Goal: Information Seeking & Learning: Compare options

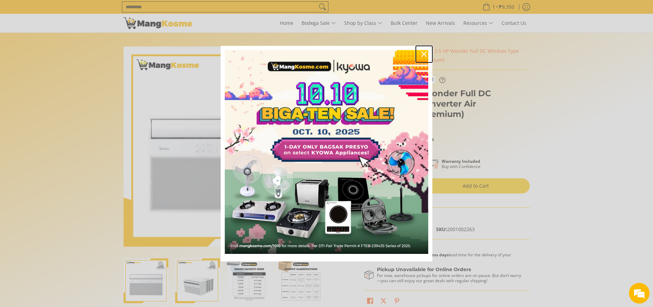
click at [424, 52] on icon "close icon" at bounding box center [425, 54] width 6 height 6
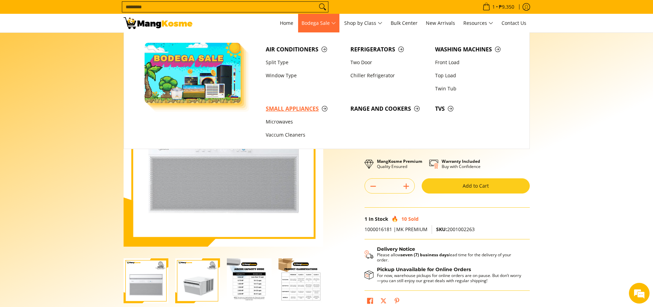
click at [280, 110] on span "Small Appliances" at bounding box center [305, 108] width 78 height 9
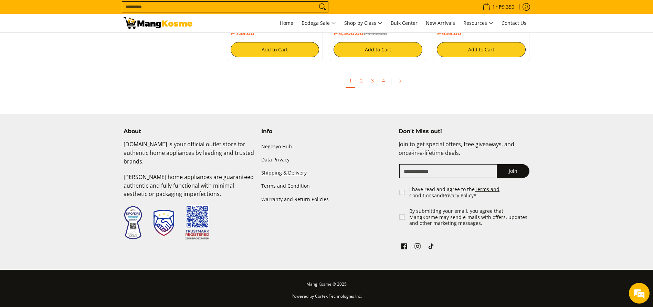
scroll to position [1363, 0]
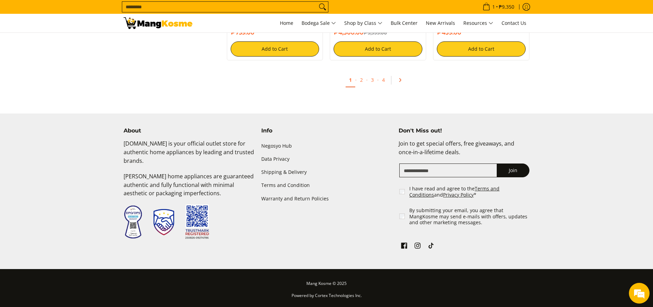
click at [399, 79] on icon "Pagination" at bounding box center [400, 79] width 5 height 5
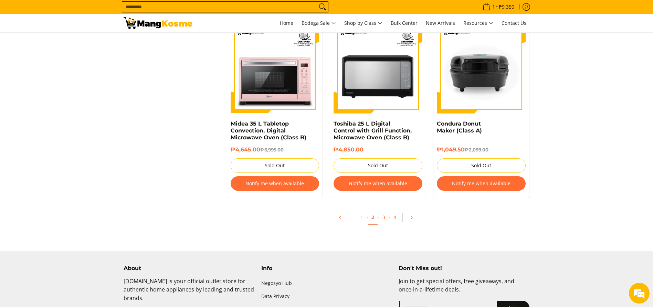
click at [258, 11] on input "Search..." at bounding box center [219, 7] width 195 height 10
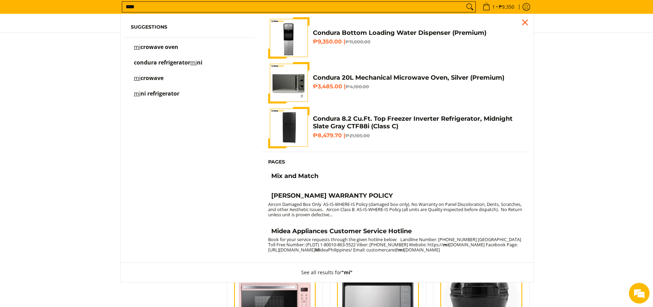
type input "*****"
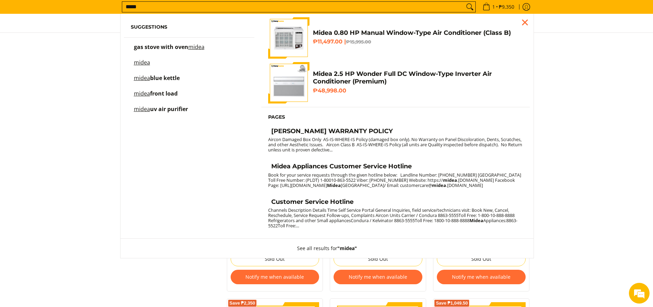
scroll to position [546, 0]
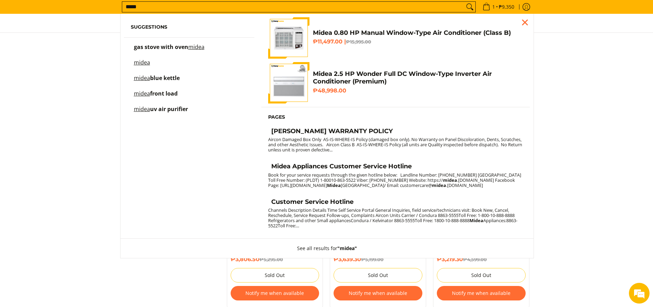
click at [313, 4] on input "*****" at bounding box center [293, 7] width 342 height 10
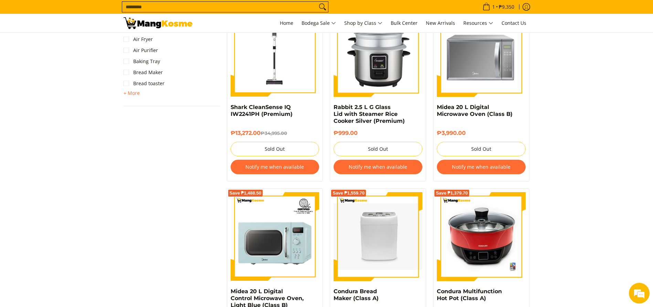
scroll to position [487, 0]
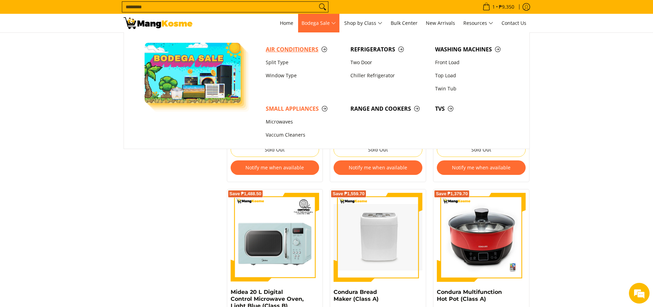
click at [285, 48] on span "Air Conditioners" at bounding box center [305, 49] width 78 height 9
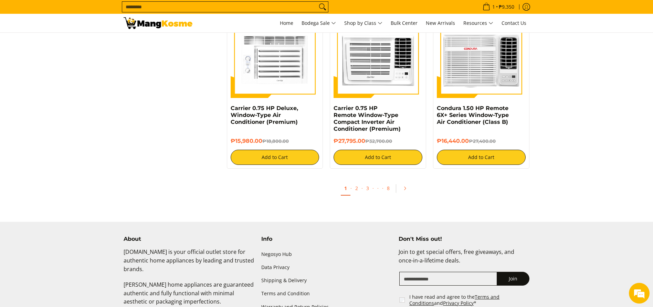
scroll to position [1343, 0]
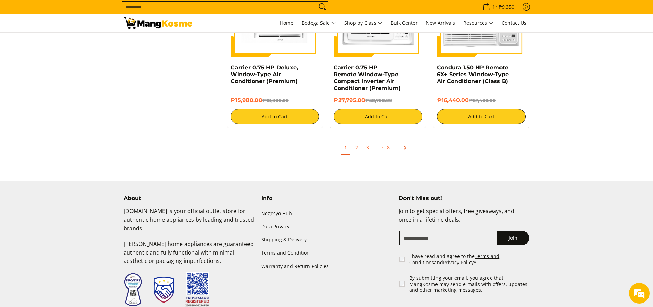
click at [403, 149] on icon "Pagination" at bounding box center [405, 147] width 5 height 5
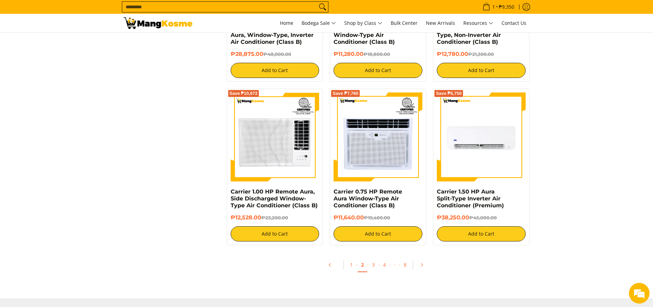
scroll to position [1425, 0]
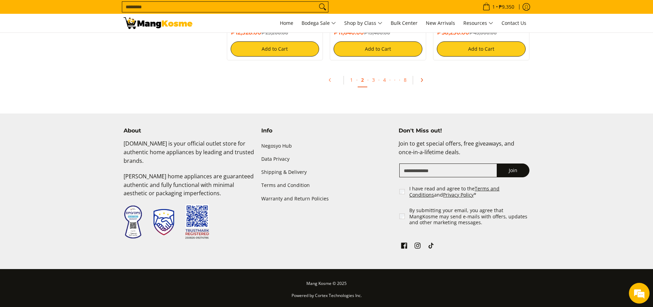
click at [421, 79] on icon "Pagination" at bounding box center [422, 79] width 5 height 5
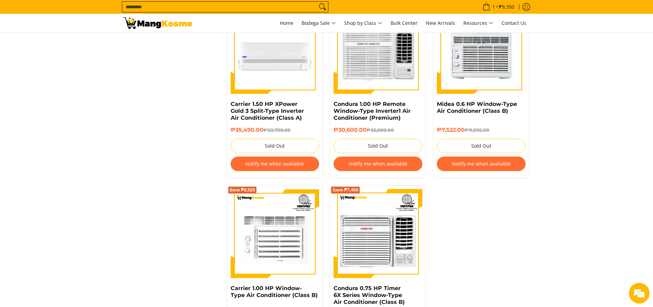
scroll to position [1535, 0]
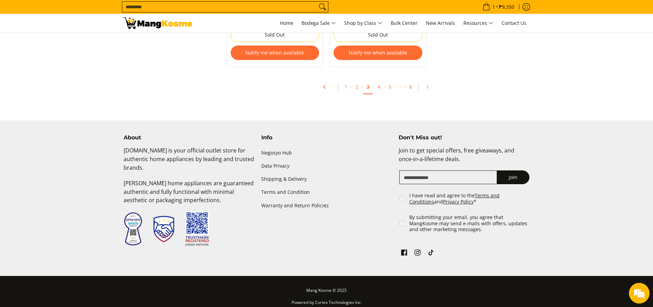
click at [330, 81] on link "Pagination" at bounding box center [327, 87] width 17 height 12
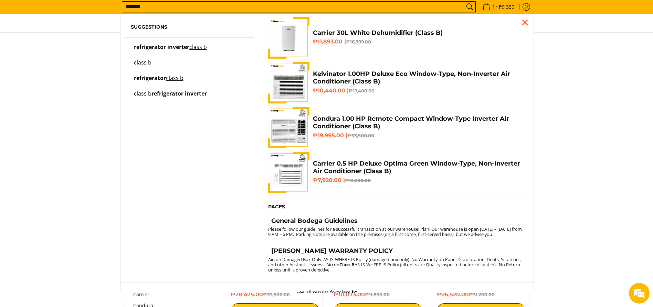
type input "*******"
click at [613, 87] on div at bounding box center [326, 77] width 653 height 83
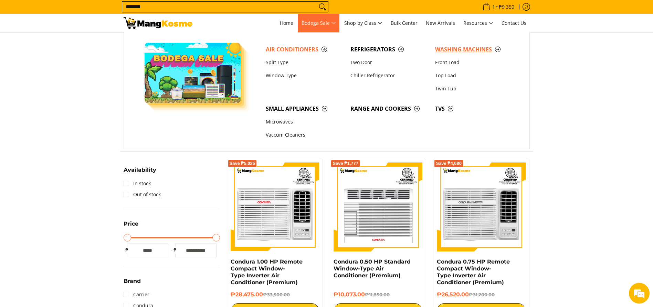
click at [447, 47] on span "Washing Machines" at bounding box center [474, 49] width 78 height 9
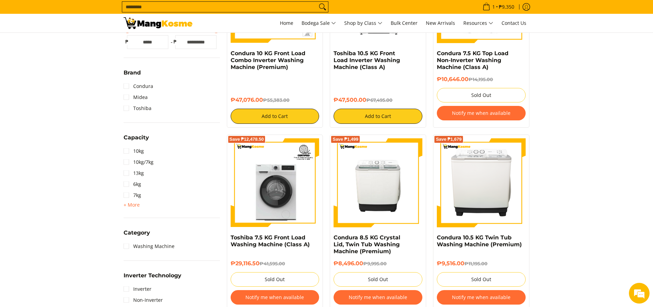
scroll to position [258, 0]
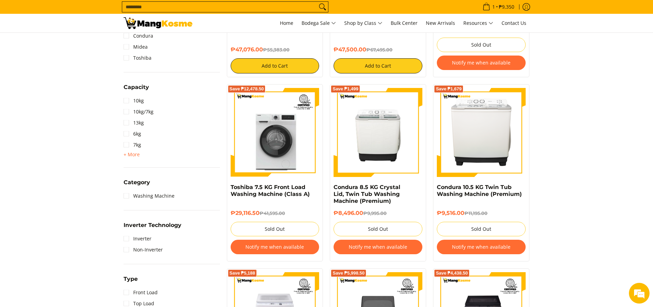
click at [254, 6] on input "Search..." at bounding box center [219, 7] width 195 height 10
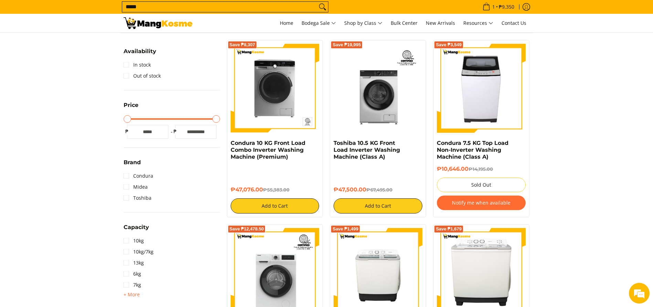
scroll to position [118, 0]
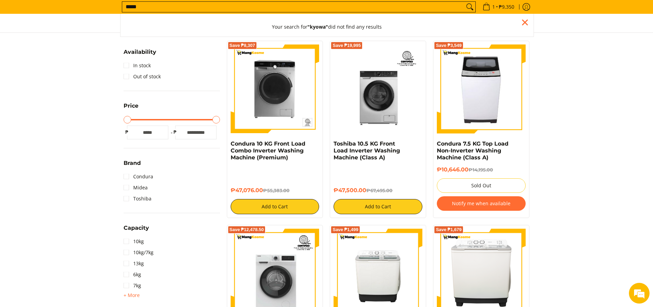
type input "*****"
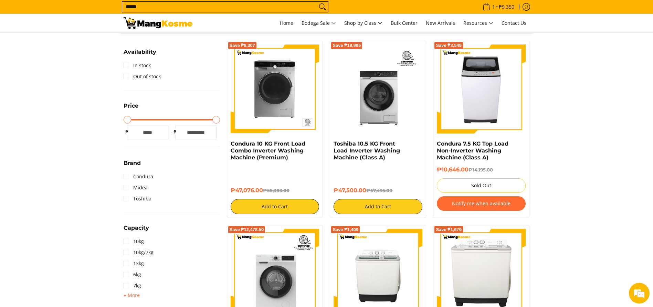
click at [134, 30] on link at bounding box center [158, 23] width 69 height 19
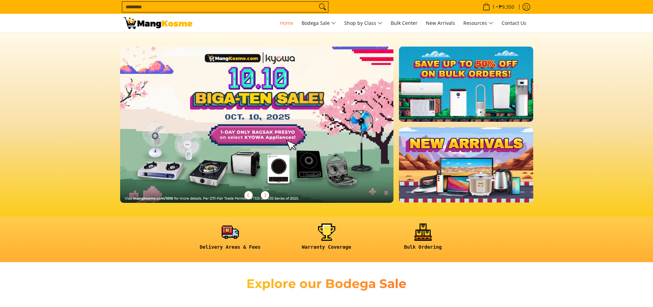
click at [249, 136] on link at bounding box center [268, 129] width 296 height 167
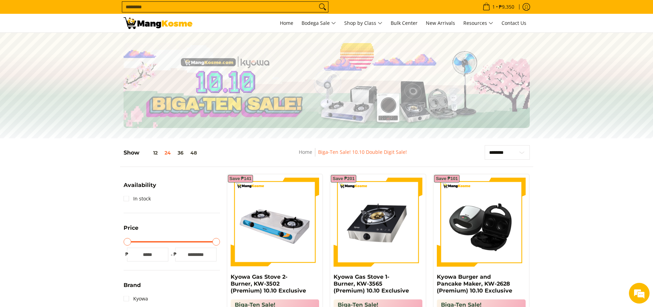
click at [138, 23] on img at bounding box center [158, 23] width 69 height 12
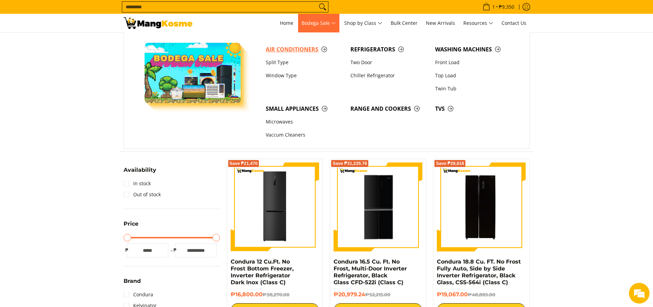
click at [300, 52] on span "Air Conditioners" at bounding box center [305, 49] width 78 height 9
